Goal: Information Seeking & Learning: Learn about a topic

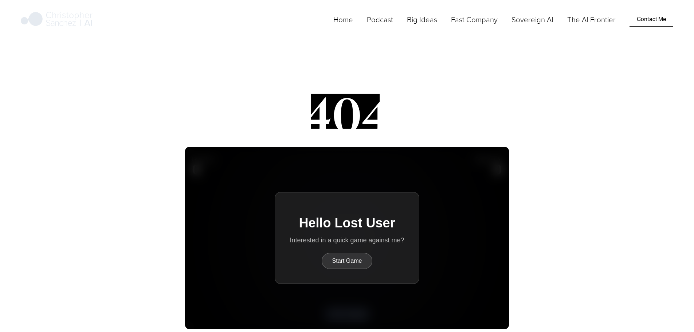
click at [353, 26] on link "Home" at bounding box center [344, 19] width 20 height 12
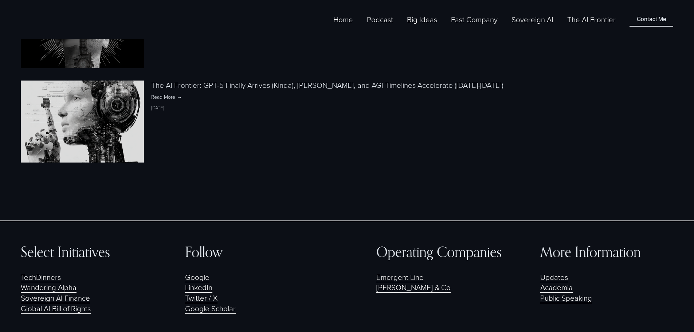
scroll to position [1642, 0]
click at [549, 283] on link "Academia" at bounding box center [557, 288] width 32 height 11
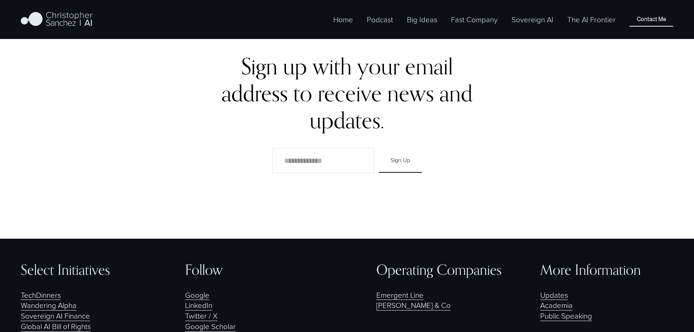
scroll to position [2046, 0]
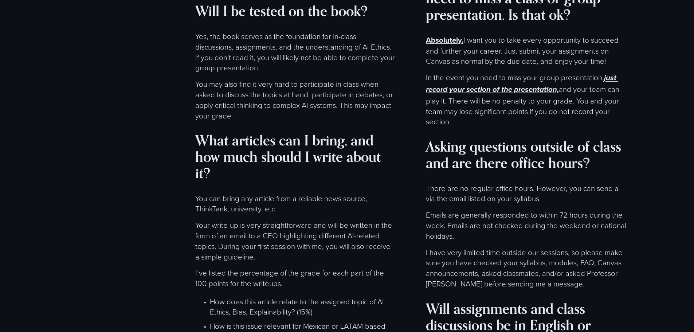
scroll to position [4195, 0]
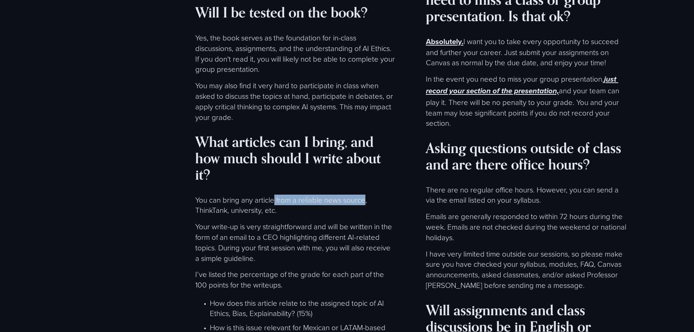
drag, startPoint x: 269, startPoint y: 69, endPoint x: 354, endPoint y: 75, distance: 85.2
click at [354, 195] on p "You can bring any article from a reliable news source, ThinkTank, university, e…" at bounding box center [295, 205] width 201 height 21
copy p "from a reliable news source"
